Goal: Task Accomplishment & Management: Manage account settings

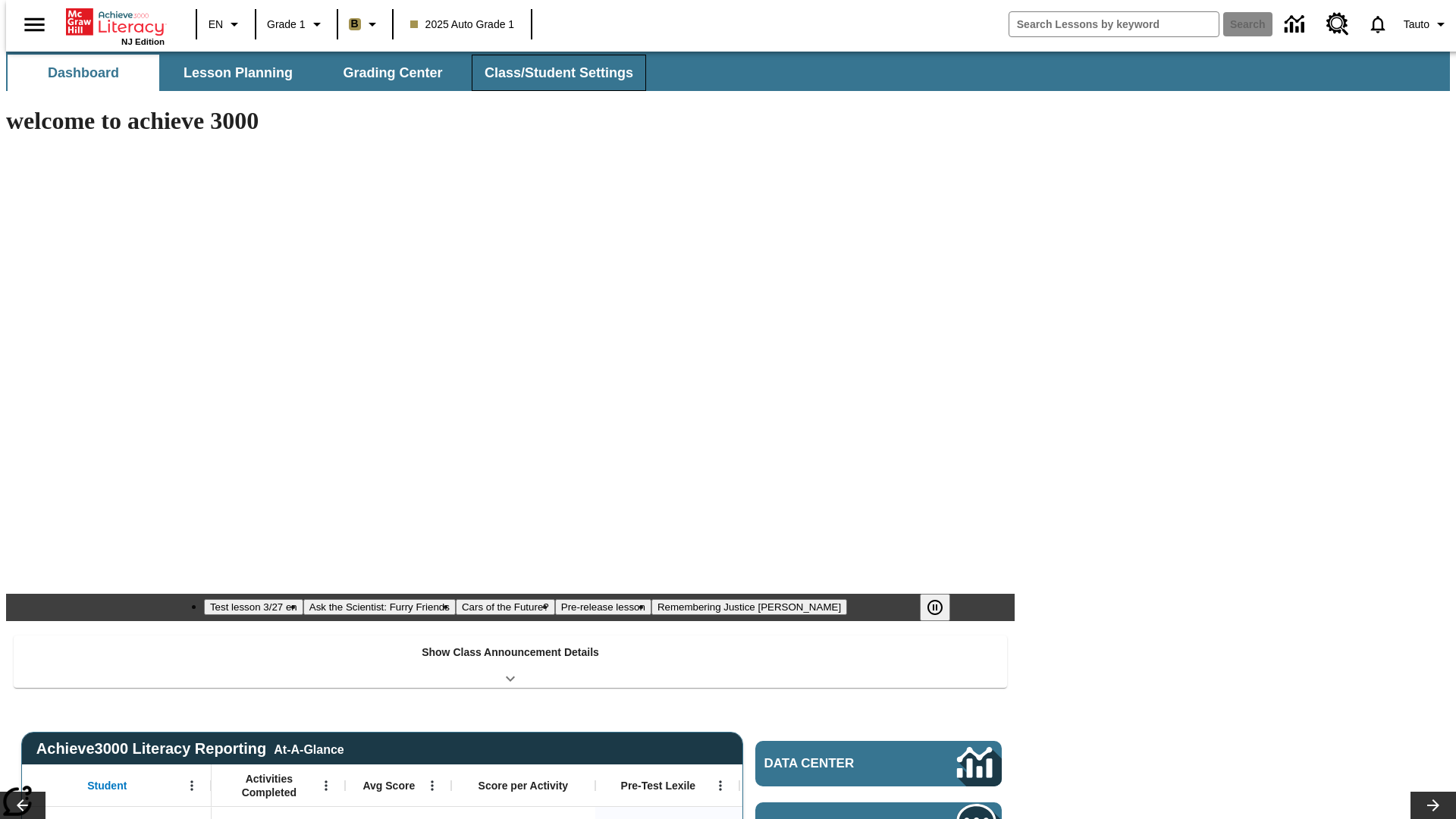
click at [551, 73] on span "Class/Student Settings" at bounding box center [559, 73] width 149 height 17
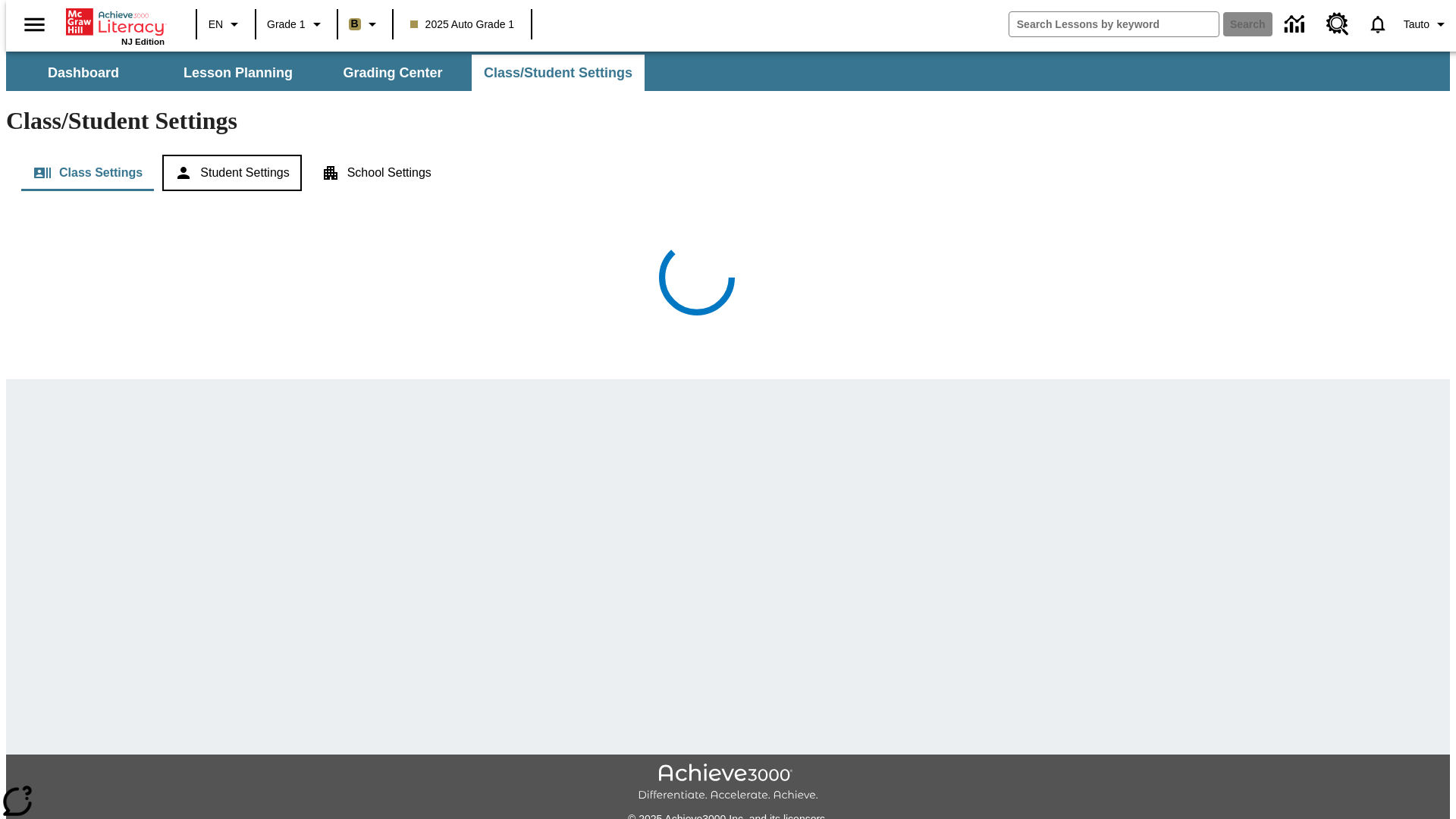
click at [227, 155] on button "Student Settings" at bounding box center [231, 173] width 139 height 37
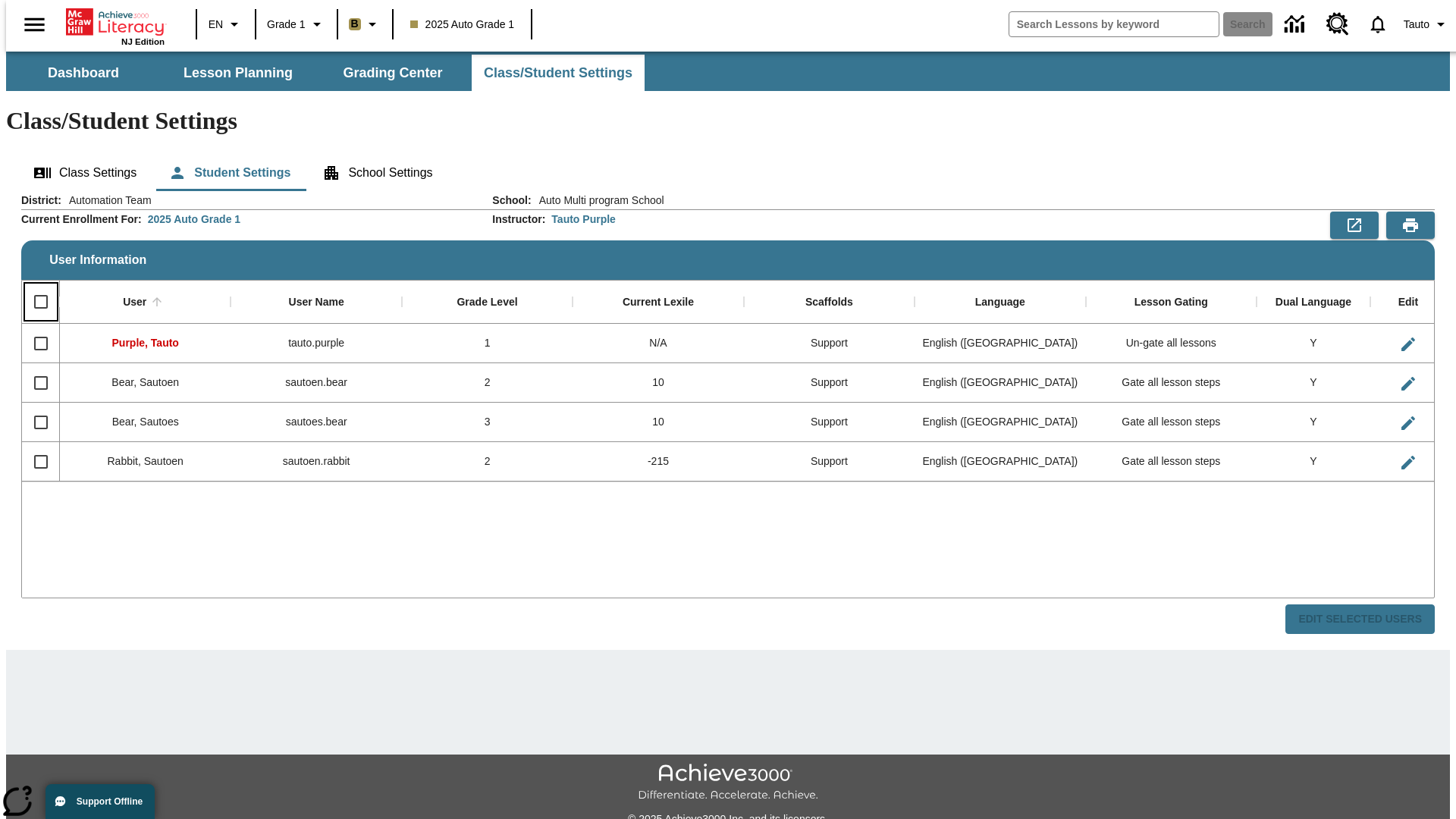
click at [34, 286] on input "Select all rows" at bounding box center [41, 302] width 32 height 32
checkbox input "true"
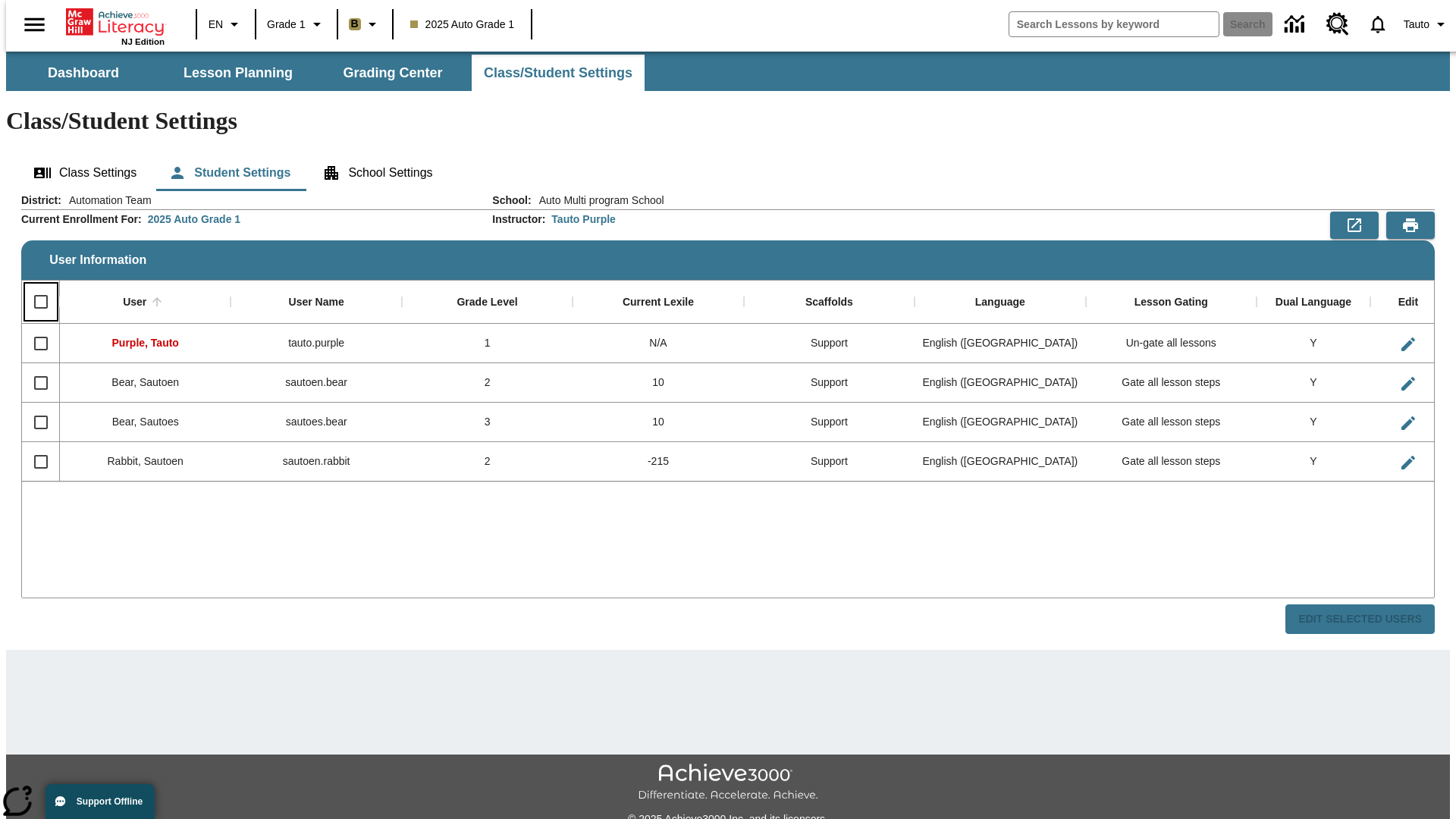
checkbox input "true"
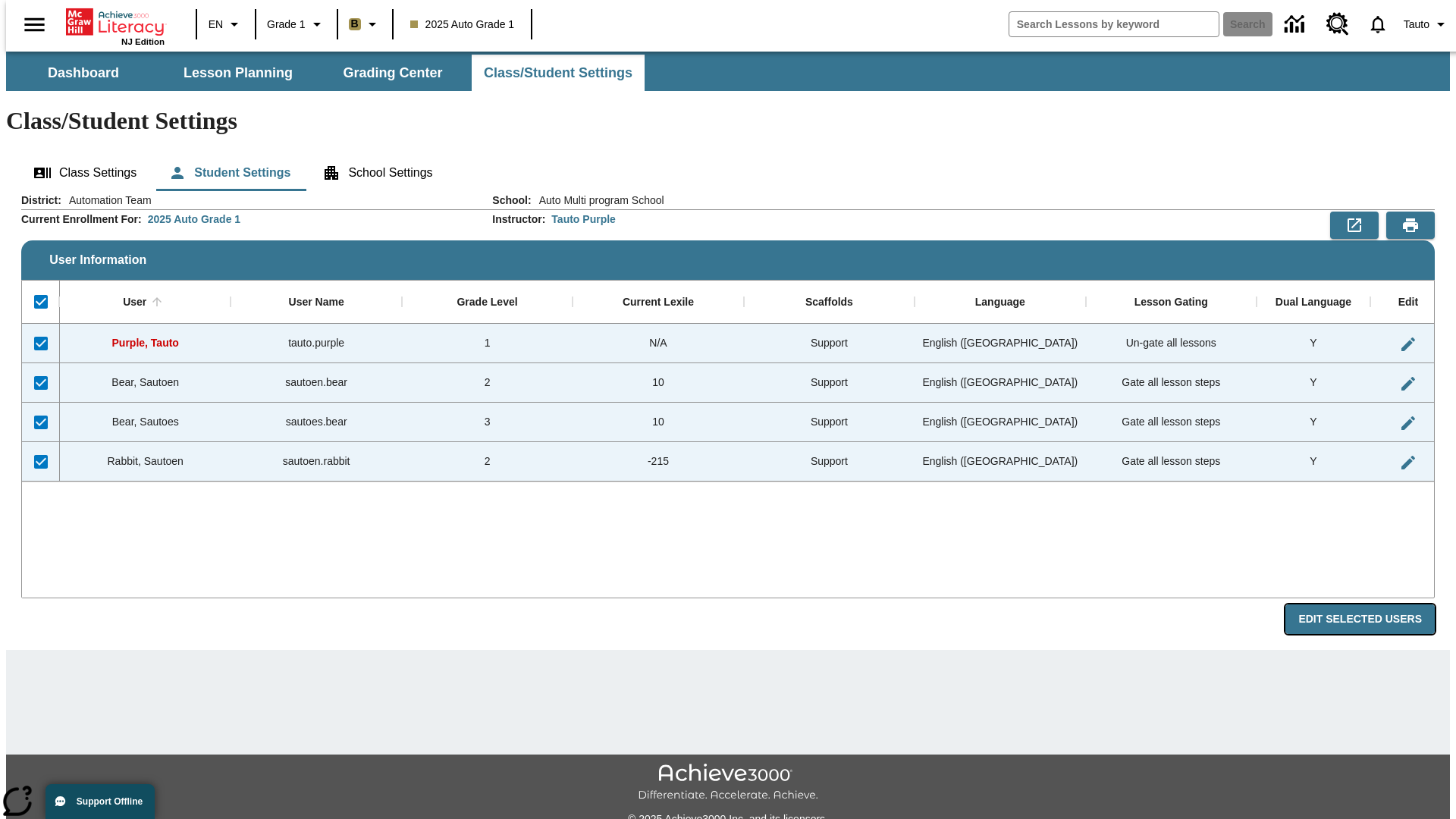
click at [1373, 605] on button "Edit Selected Users" at bounding box center [1360, 619] width 150 height 30
checkbox input "false"
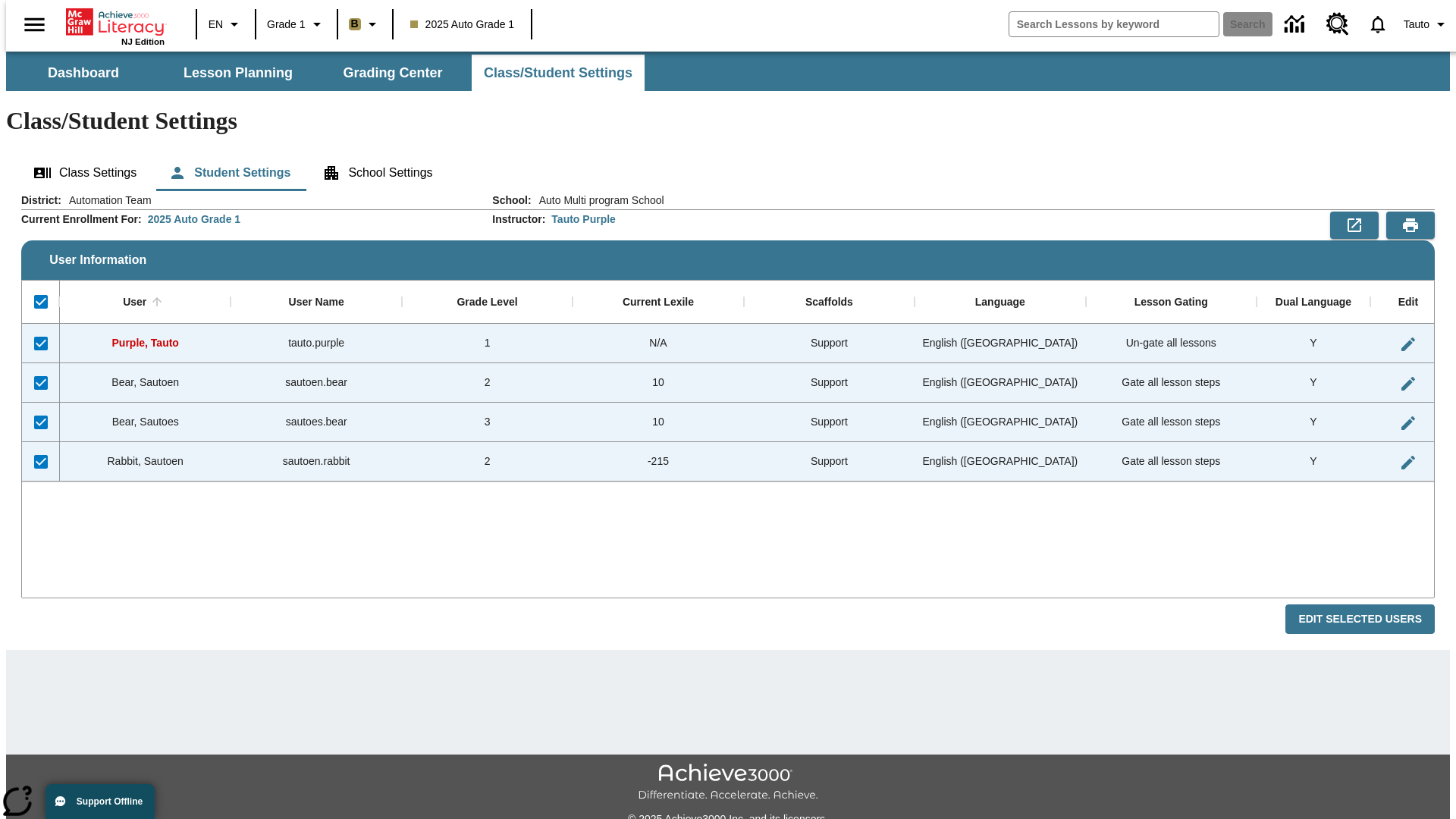
checkbox input "false"
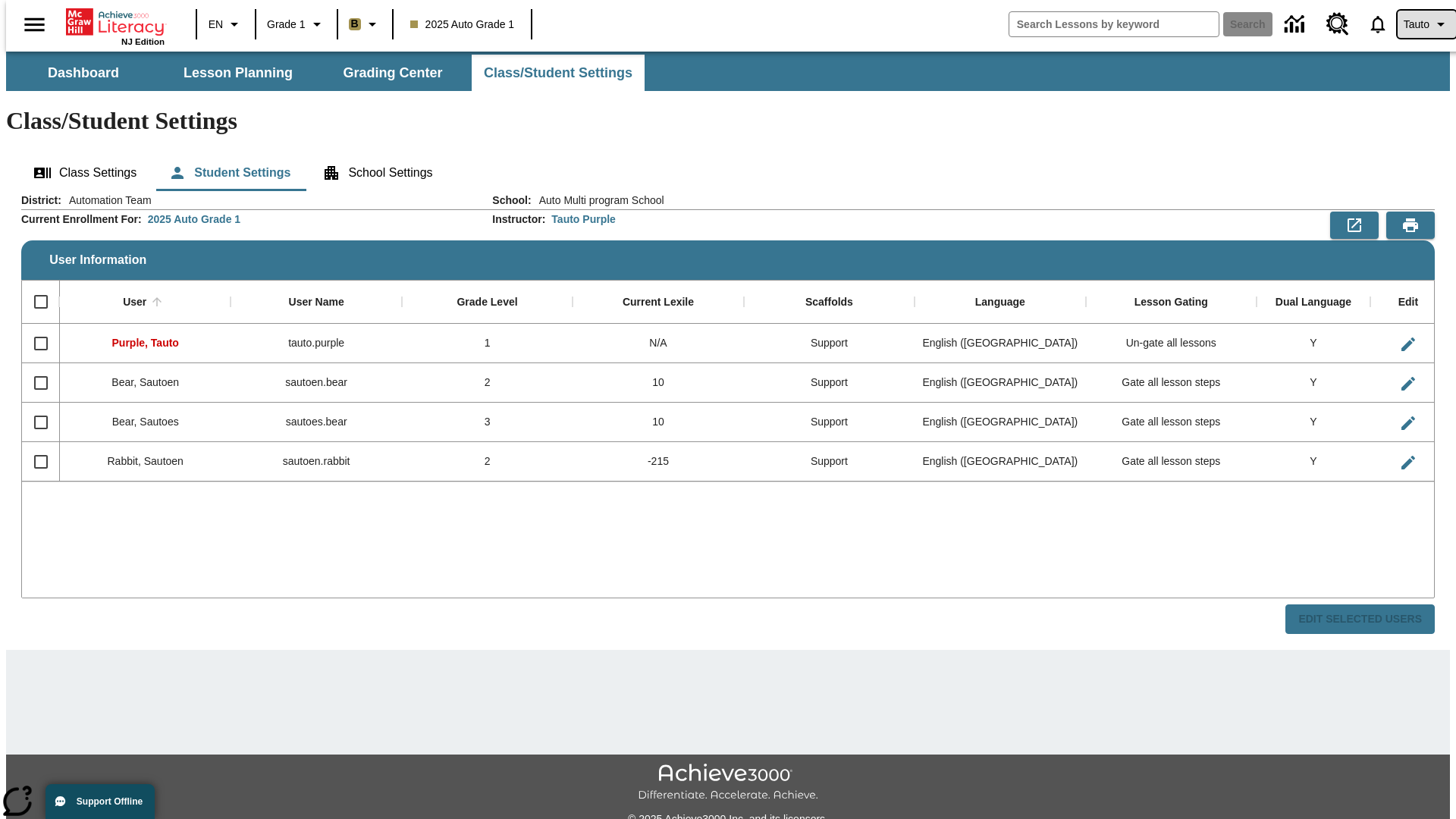
click at [1419, 24] on span "Tauto" at bounding box center [1417, 25] width 26 height 16
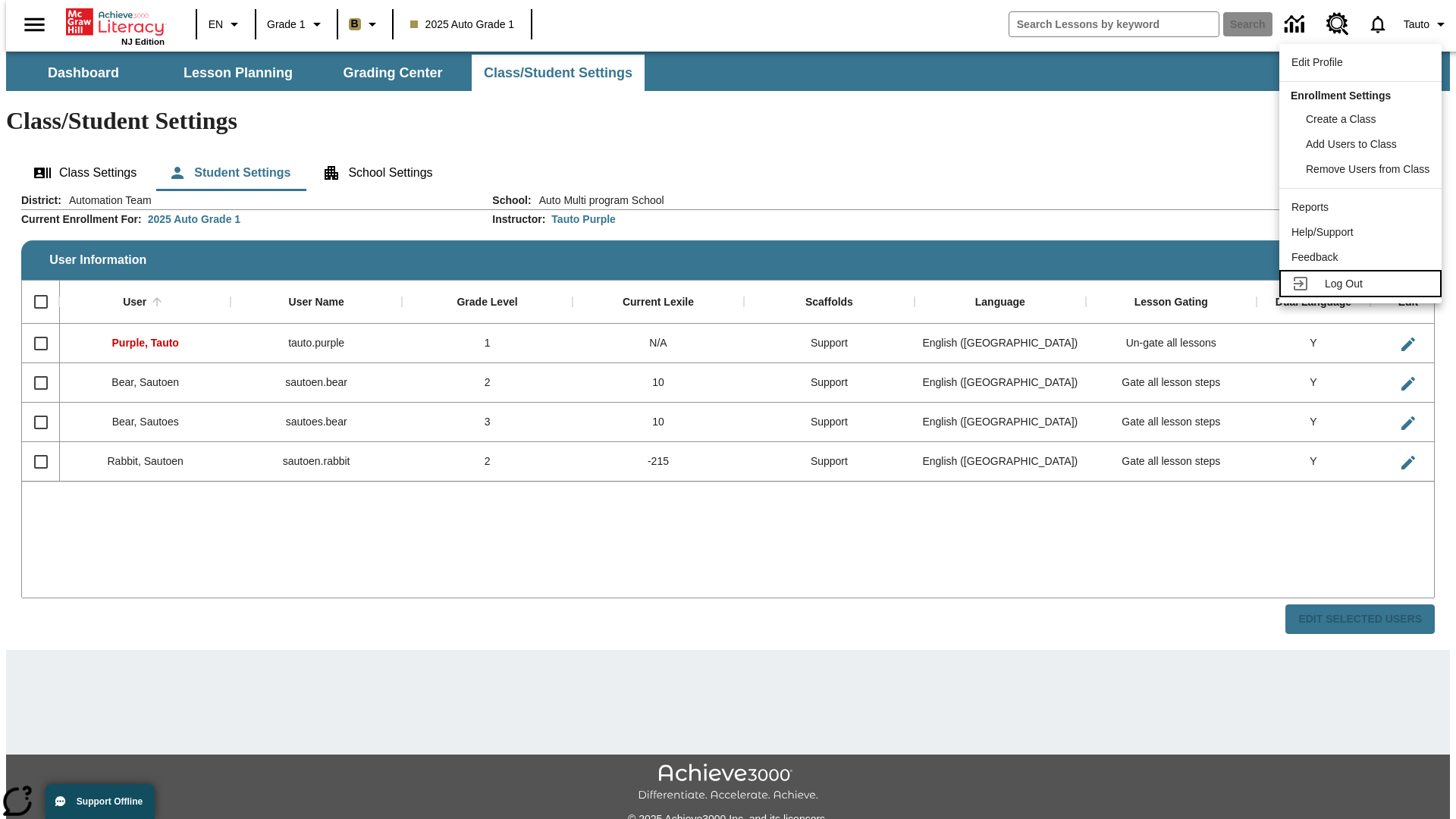
click at [1361, 284] on span "Log Out" at bounding box center [1344, 284] width 38 height 13
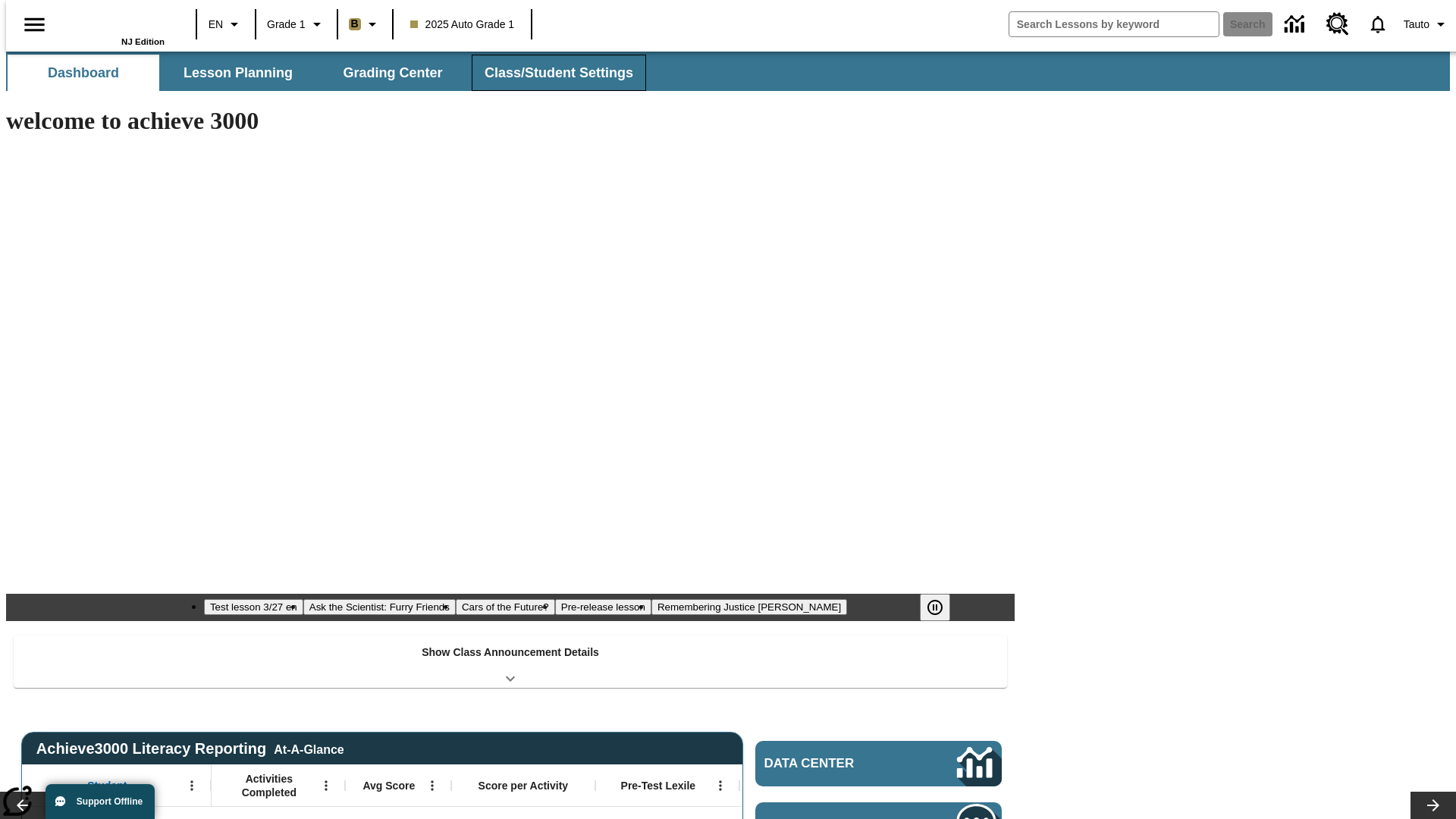
click at [551, 73] on span "Class/Student Settings" at bounding box center [559, 73] width 149 height 17
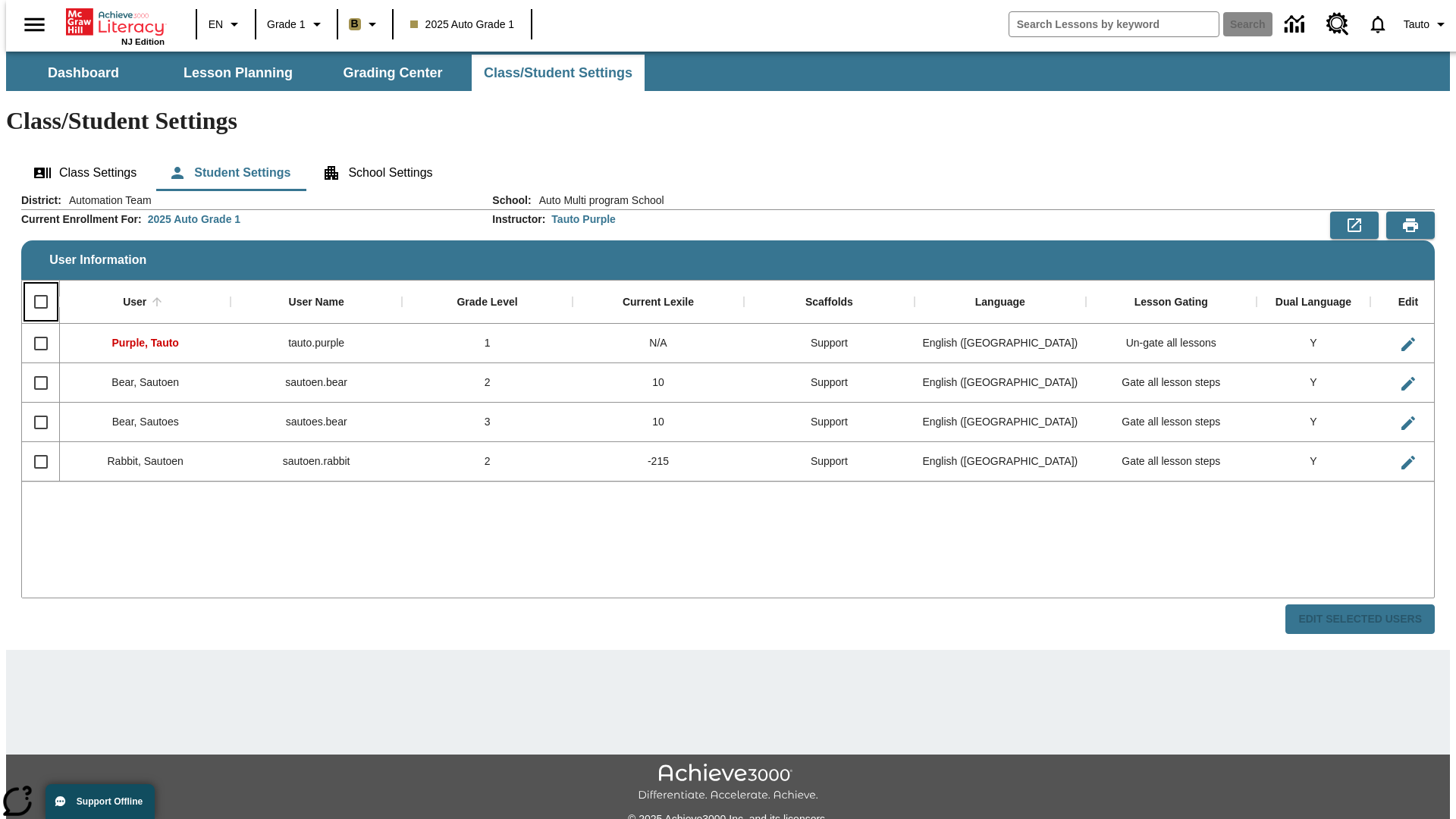
click at [34, 286] on input "Select all rows" at bounding box center [41, 302] width 32 height 32
checkbox input "true"
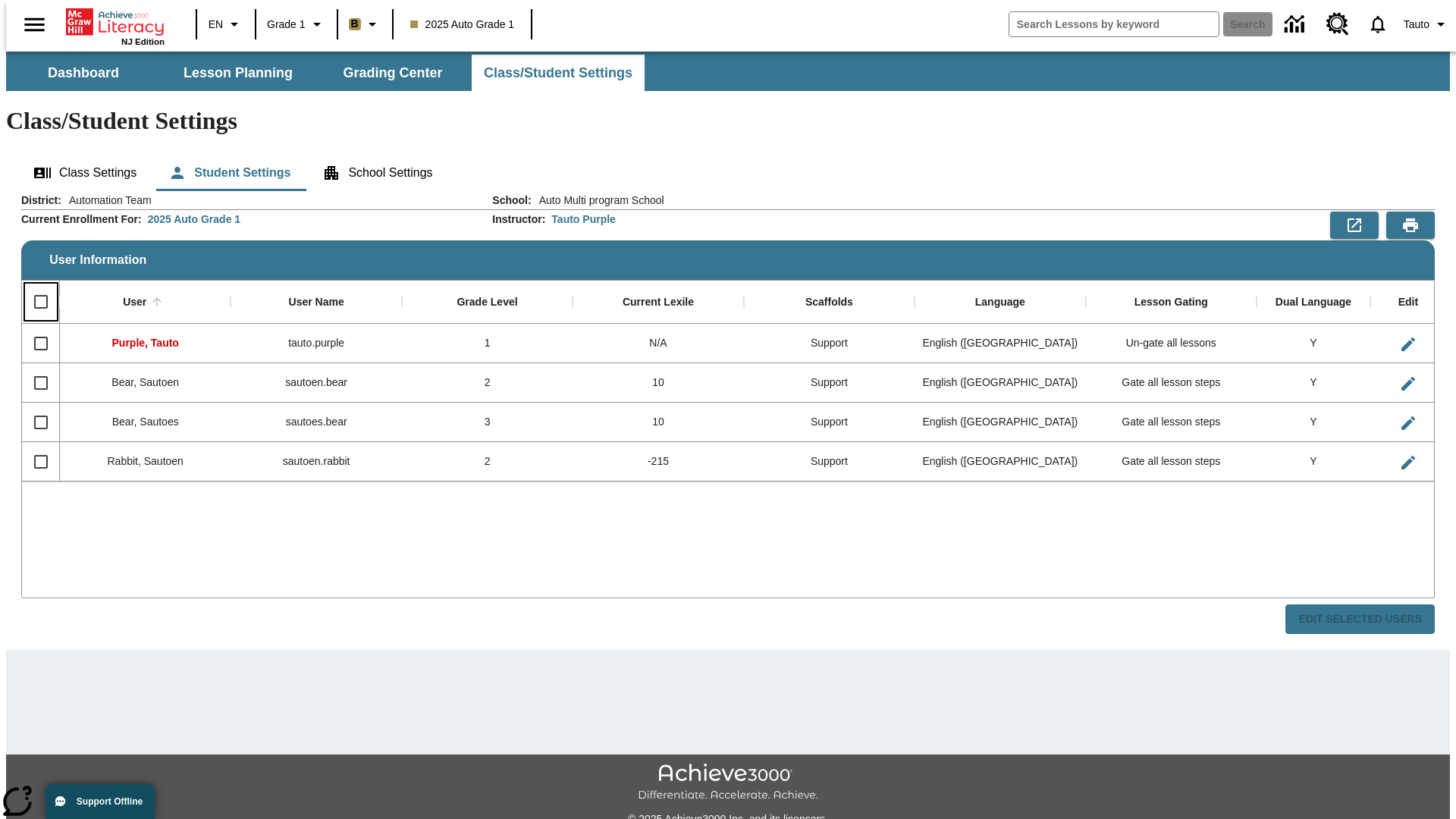
checkbox input "true"
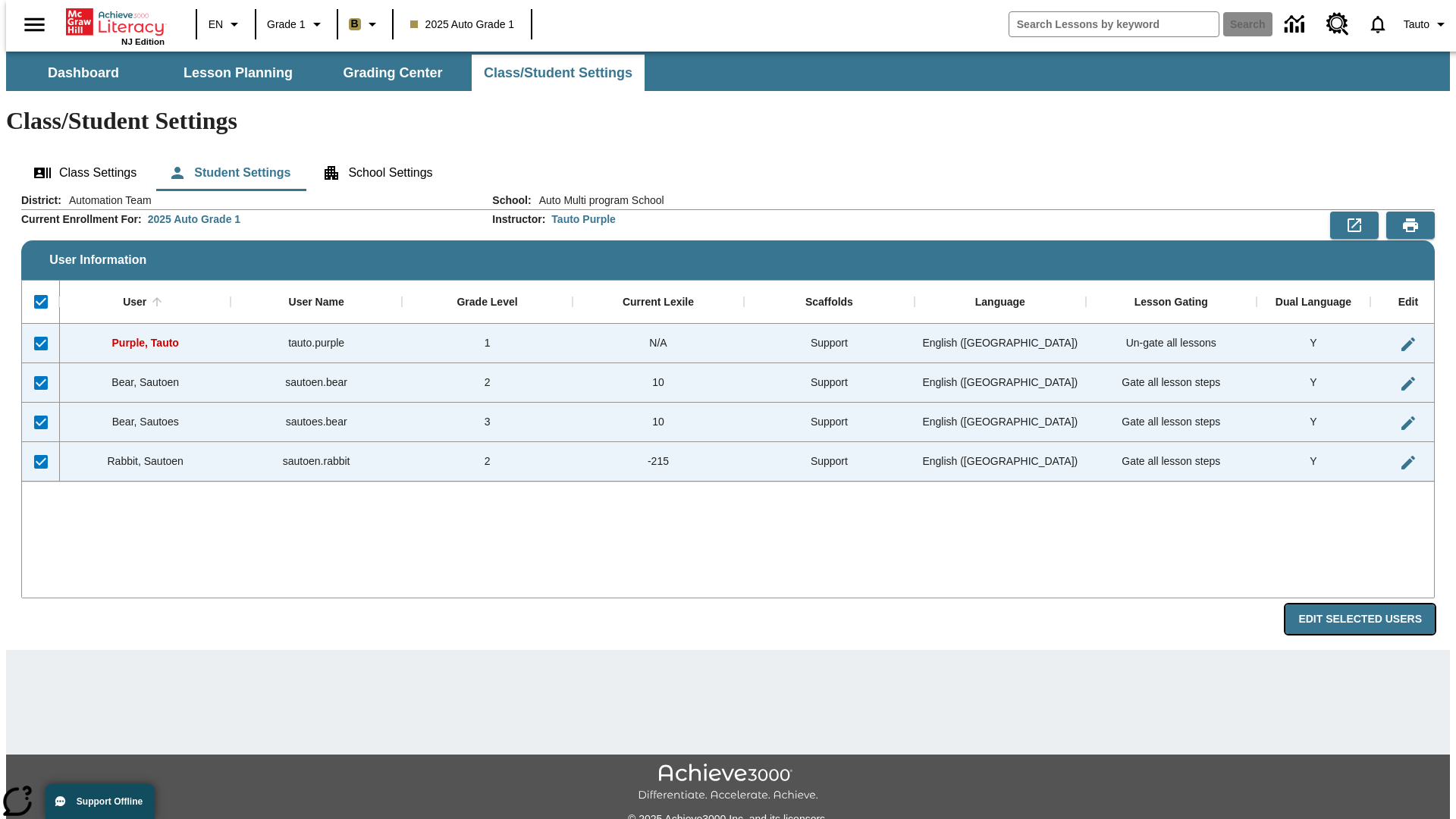
click at [1373, 605] on button "Edit Selected Users" at bounding box center [1360, 619] width 150 height 30
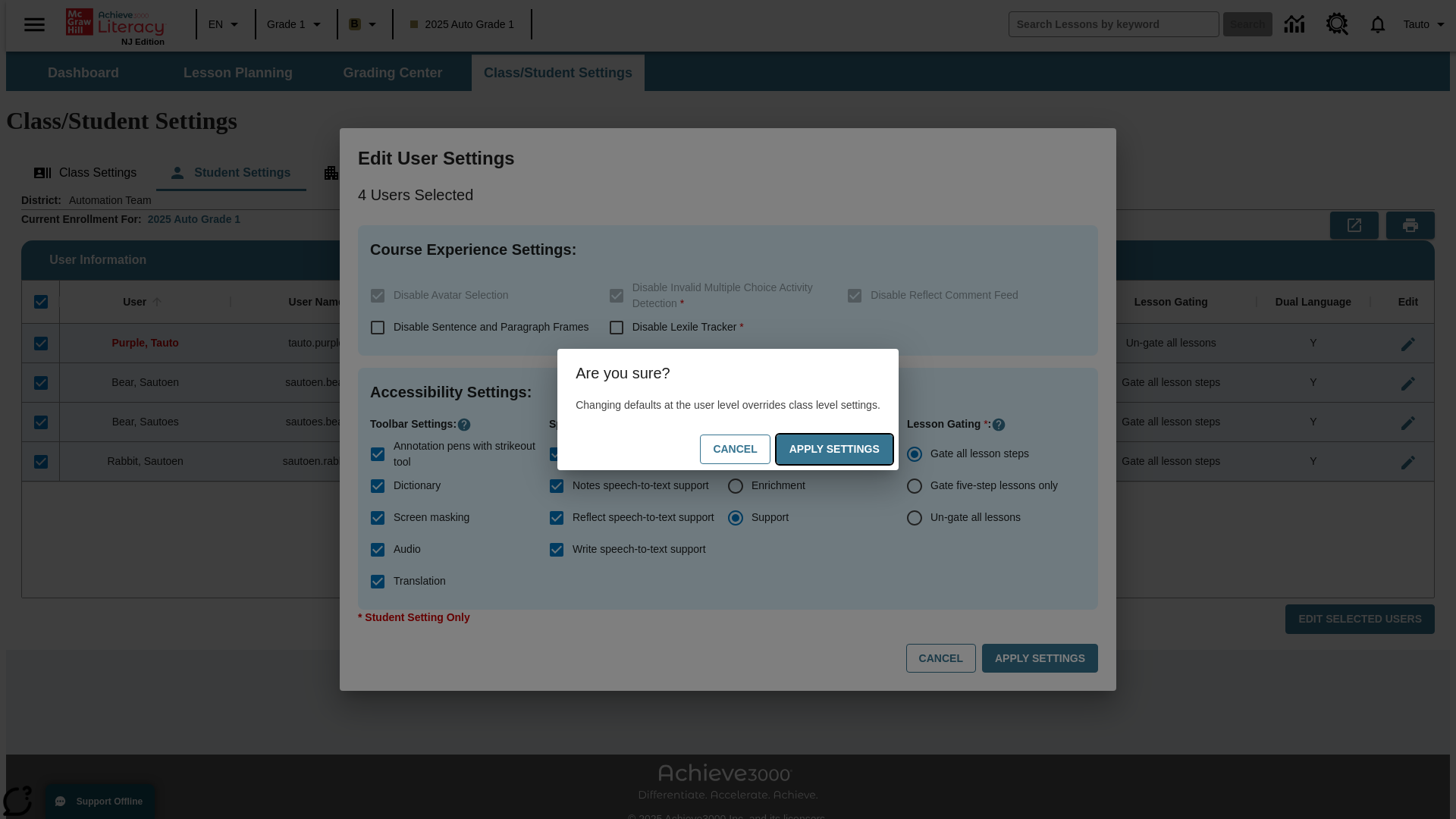
click at [843, 449] on button "Apply Settings" at bounding box center [835, 449] width 116 height 30
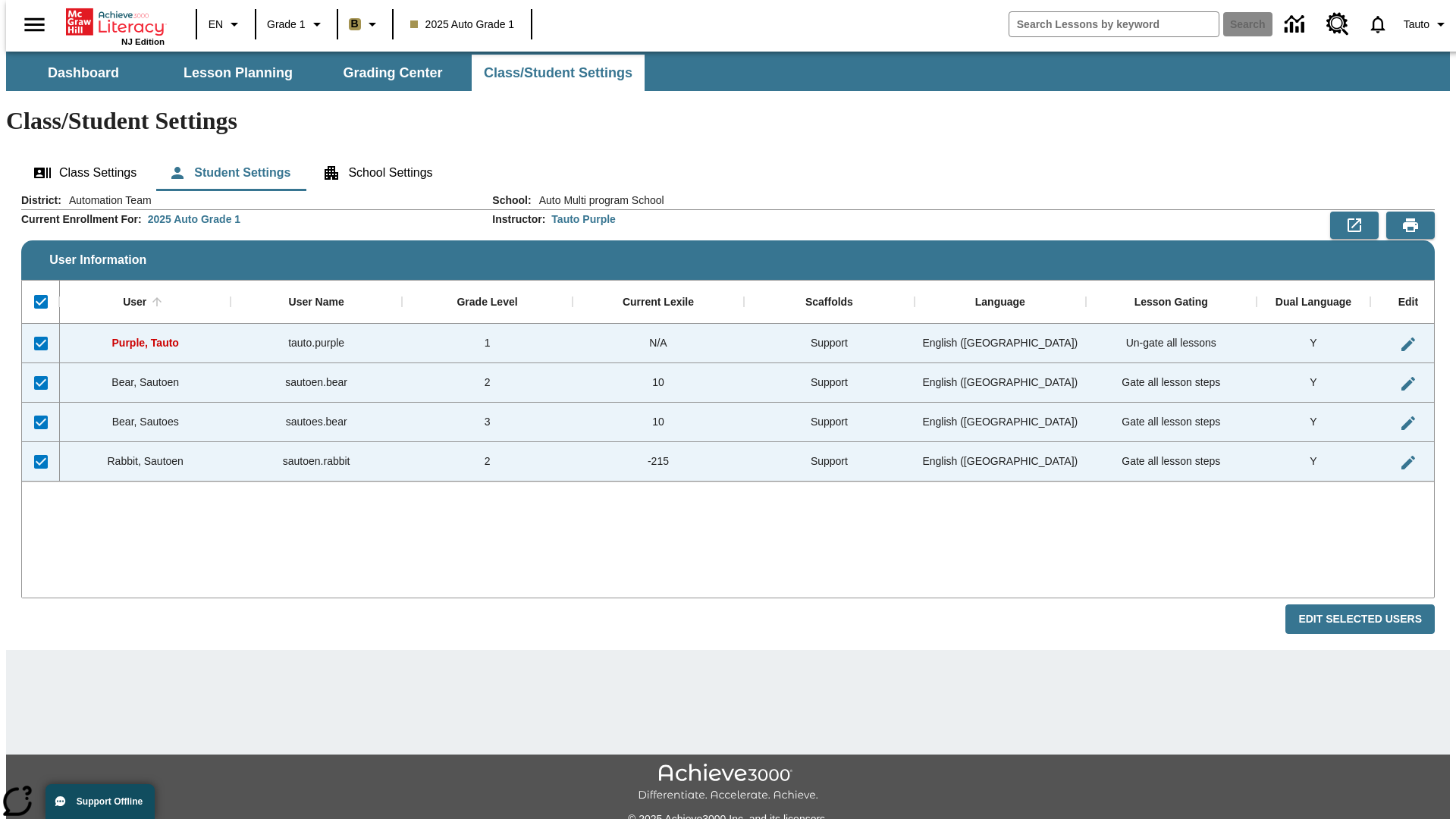
checkbox input "false"
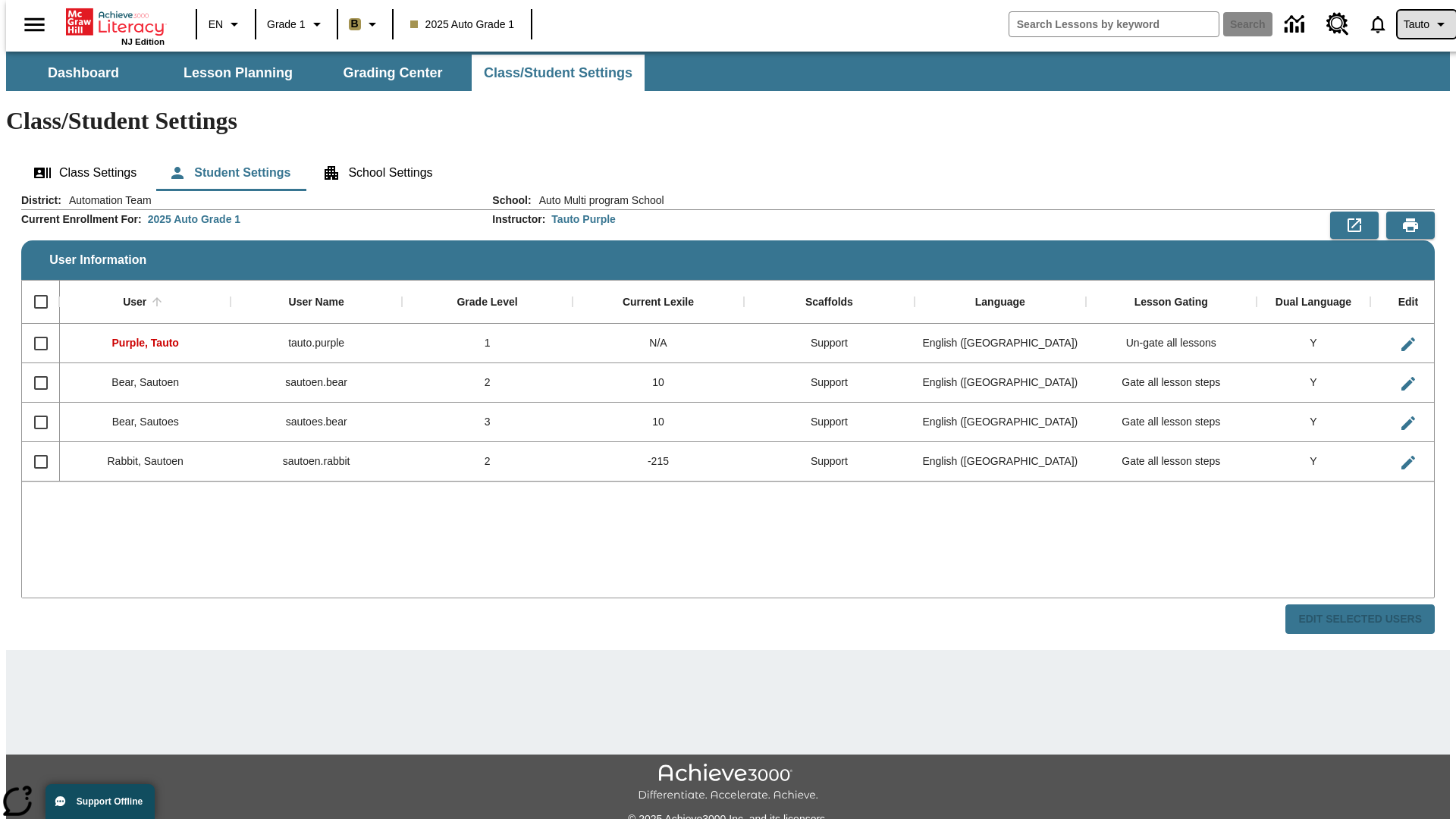
click at [1419, 24] on span "Tauto" at bounding box center [1417, 25] width 26 height 16
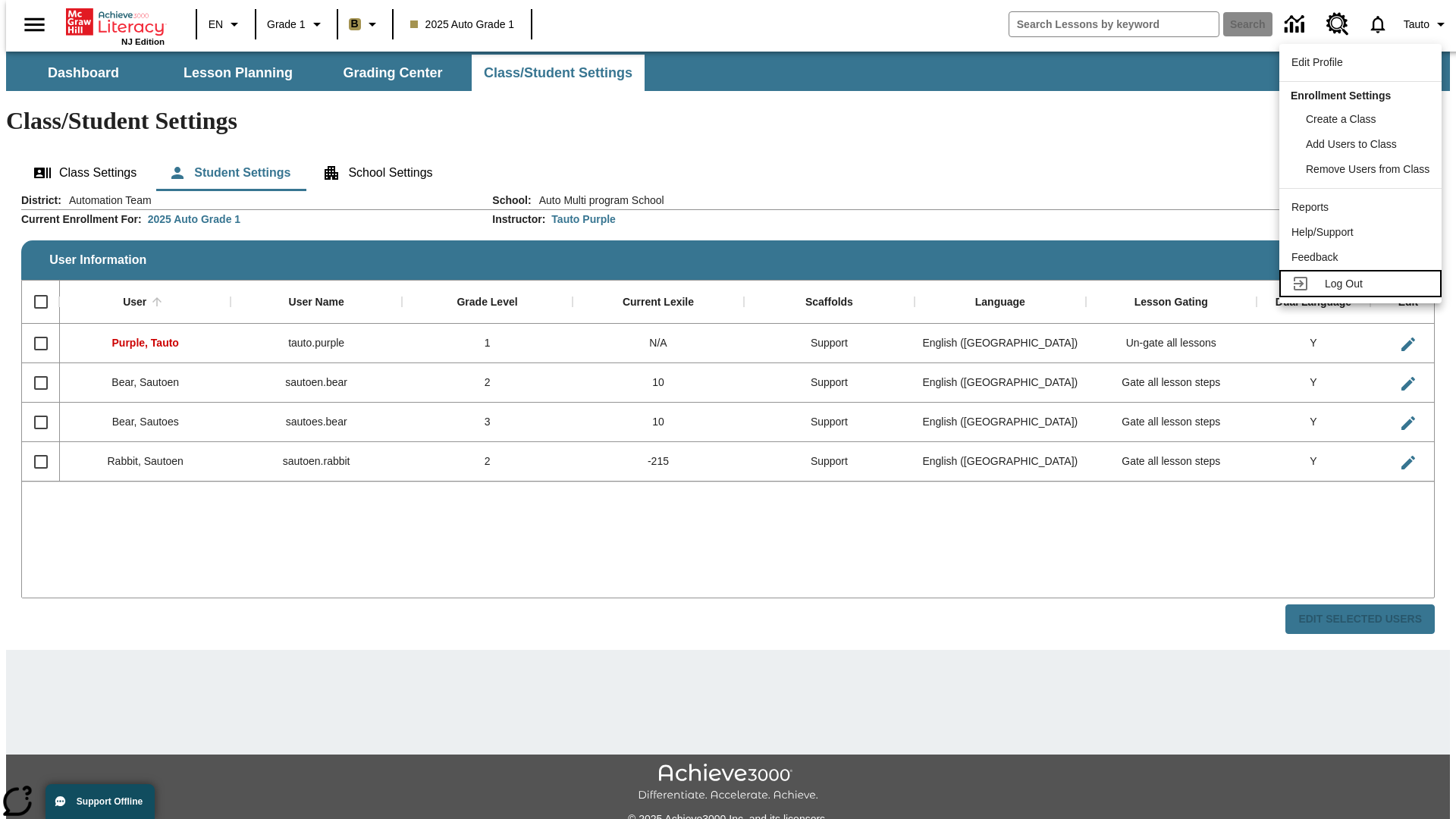
click at [1361, 284] on span "Log Out" at bounding box center [1344, 284] width 38 height 13
